Goal: Task Accomplishment & Management: Use online tool/utility

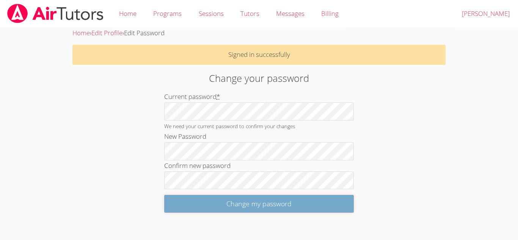
click at [187, 206] on input "Change my password" at bounding box center [258, 204] width 189 height 18
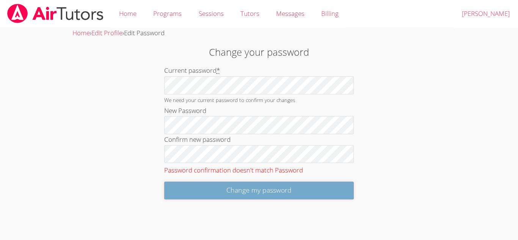
click at [202, 187] on input "Change my password" at bounding box center [258, 191] width 189 height 18
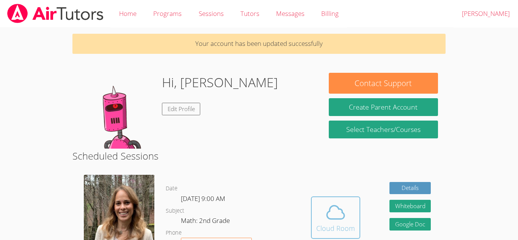
click at [330, 202] on icon at bounding box center [335, 212] width 21 height 21
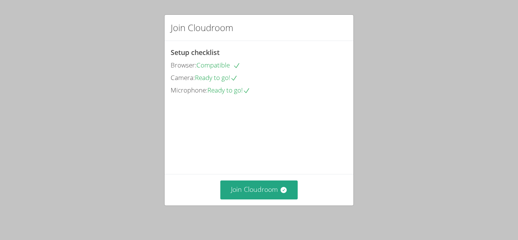
click at [330, 198] on div "Join Cloudroom" at bounding box center [259, 189] width 177 height 19
click at [232, 198] on button "Join Cloudroom" at bounding box center [259, 189] width 78 height 19
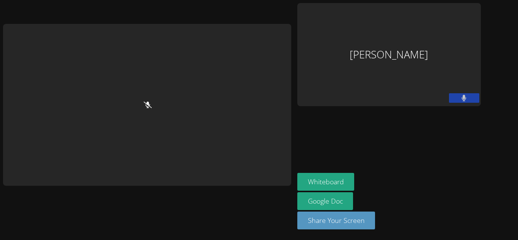
click at [459, 98] on button at bounding box center [464, 97] width 30 height 9
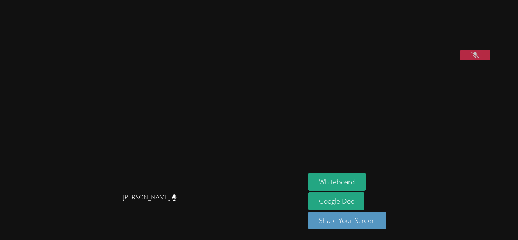
click at [479, 58] on icon at bounding box center [475, 55] width 8 height 6
click at [490, 60] on button at bounding box center [475, 54] width 30 height 9
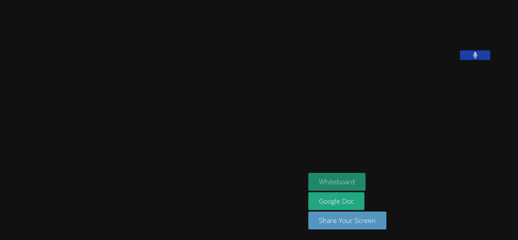
click at [365, 176] on button "Whiteboard" at bounding box center [336, 182] width 57 height 18
